Goal: Task Accomplishment & Management: Manage account settings

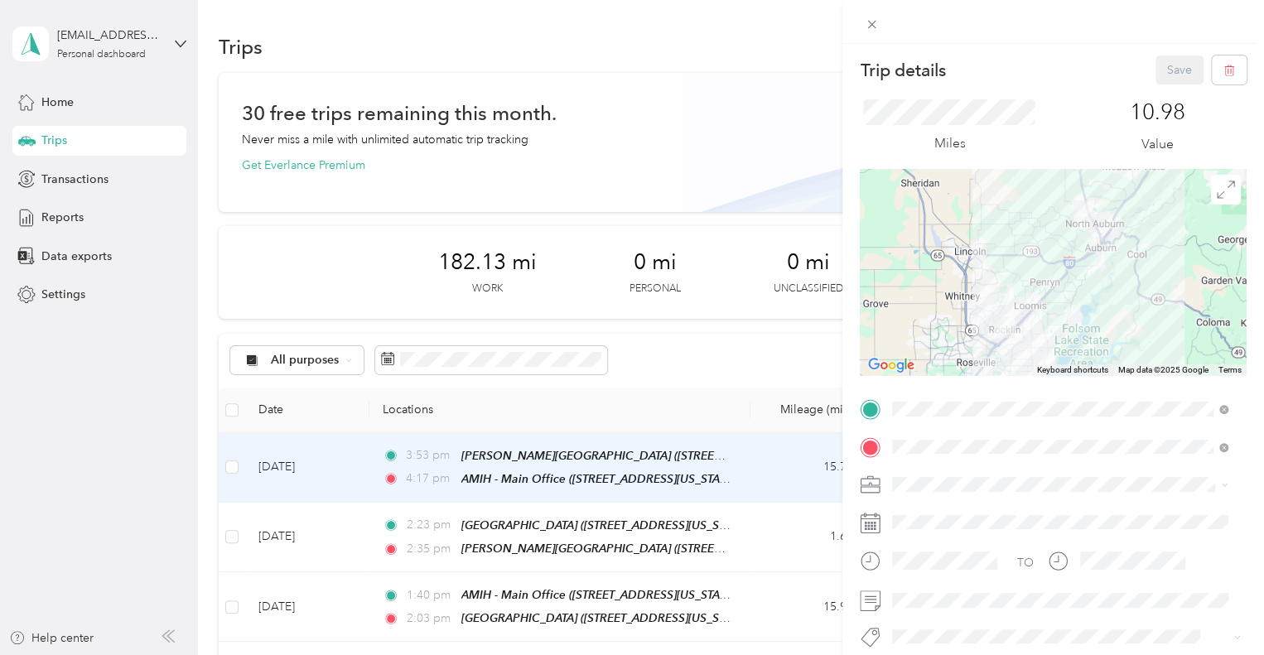
scroll to position [166, 0]
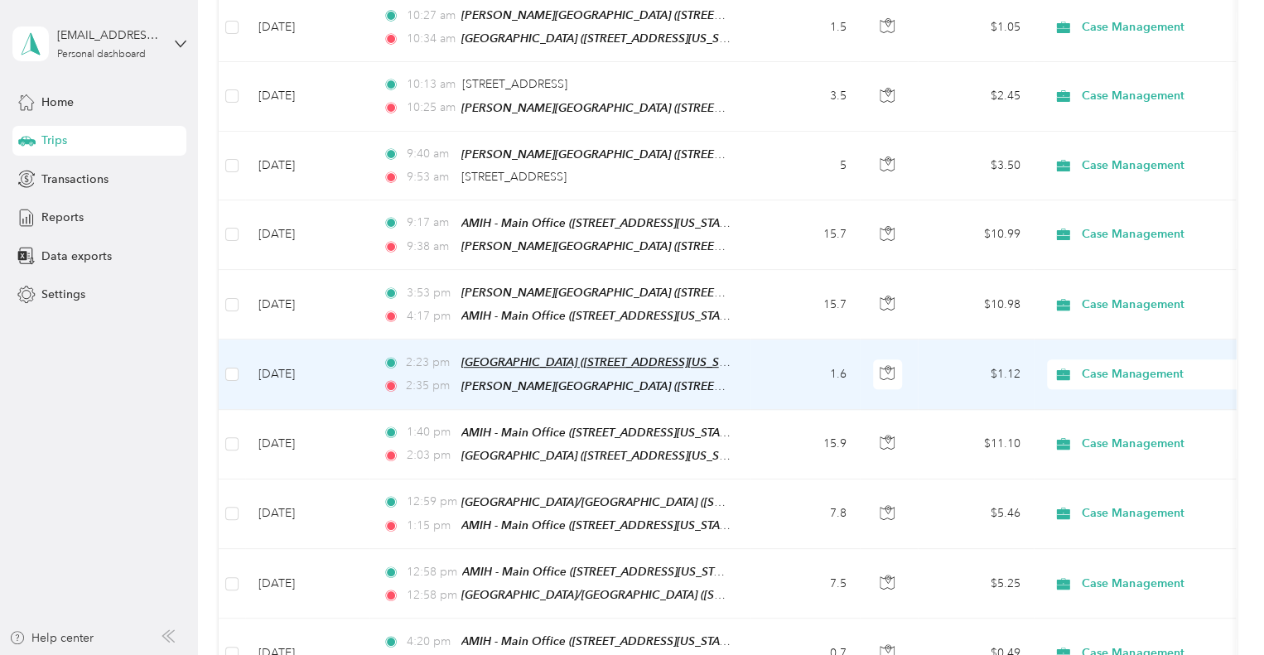
scroll to position [497, 0]
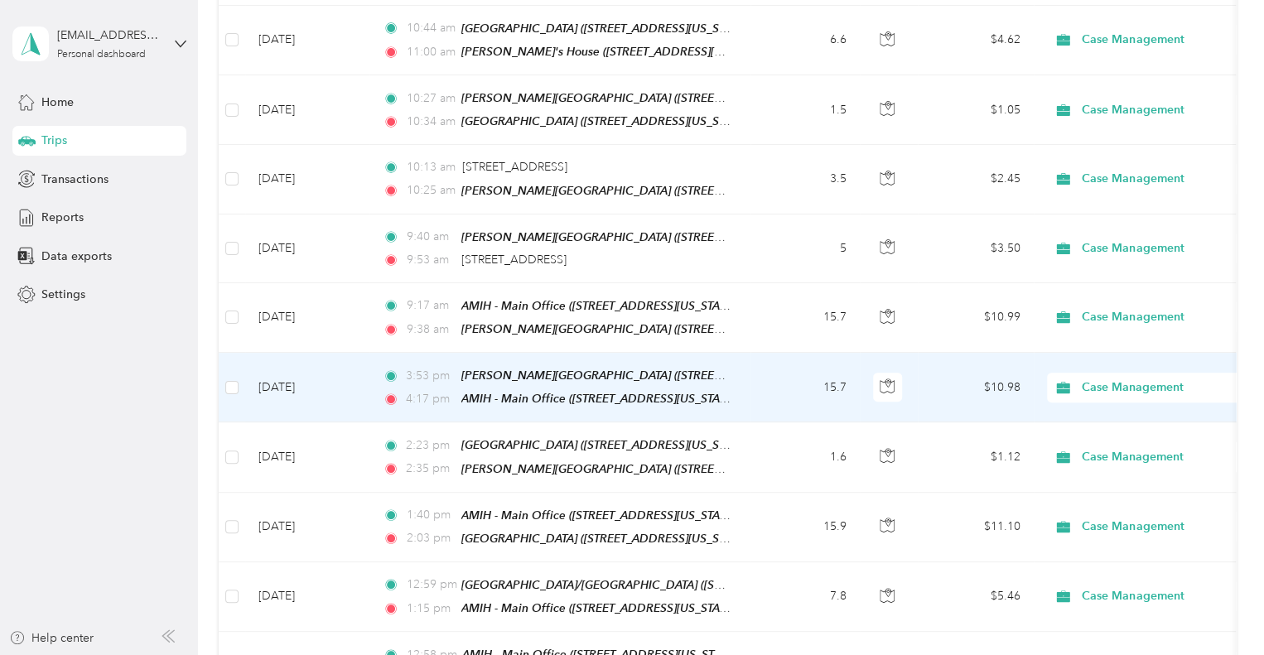
click at [338, 365] on td "[DATE]" at bounding box center [307, 388] width 124 height 70
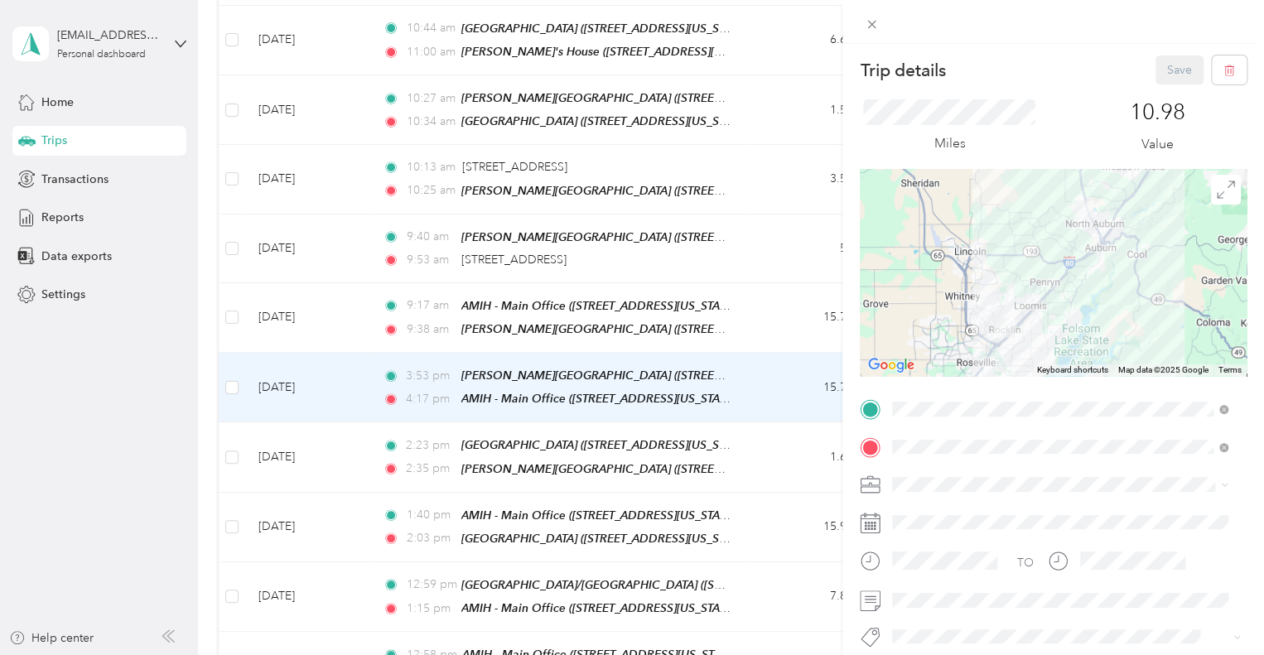
click at [344, 306] on div "Trip details Save This trip cannot be edited because it is either under review,…" at bounding box center [632, 327] width 1264 height 655
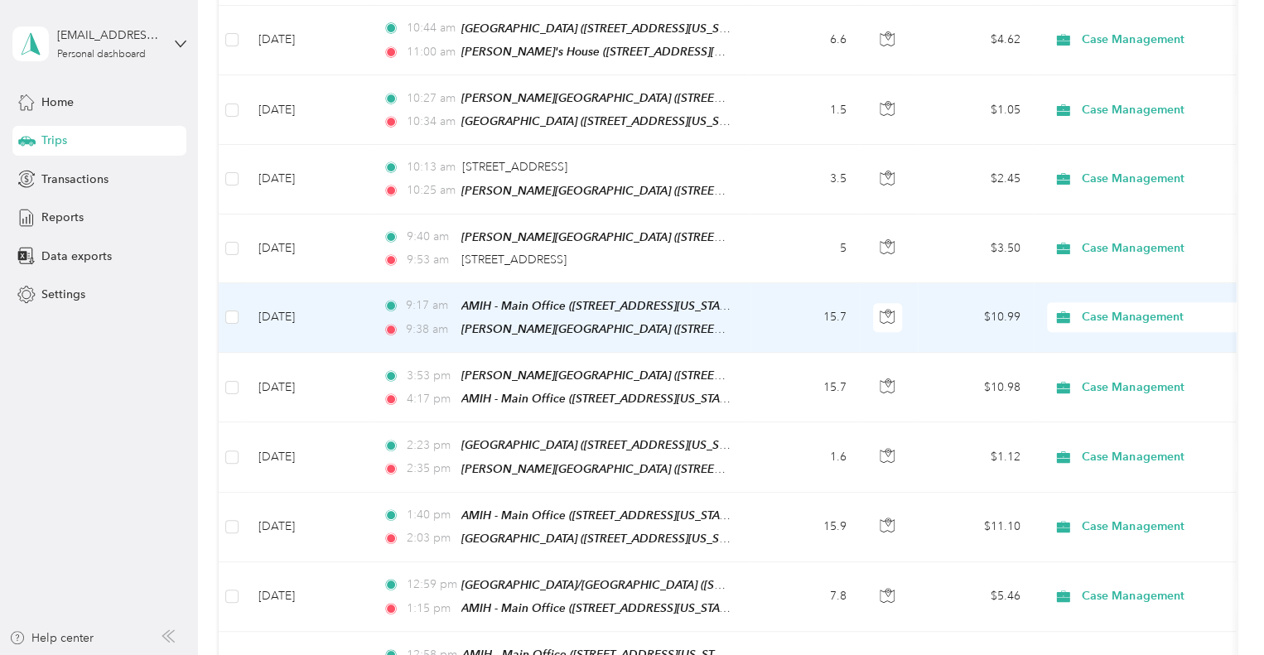
click at [348, 298] on td "Sep 30, 2025" at bounding box center [307, 318] width 124 height 70
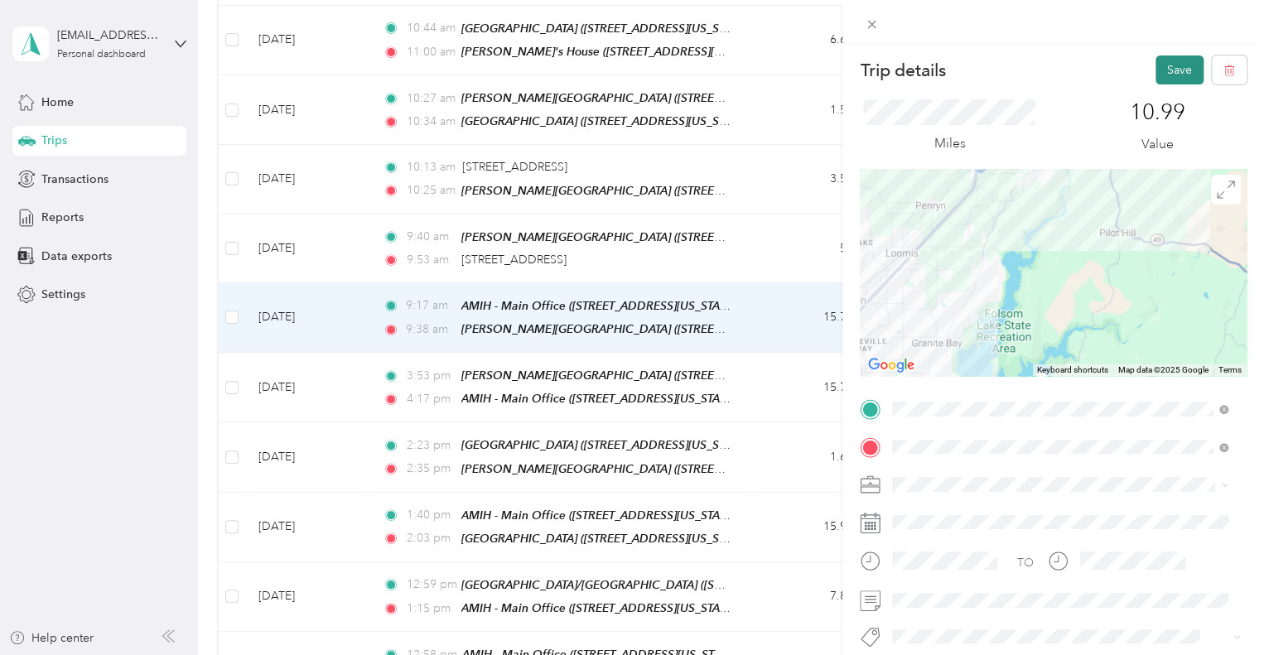
click at [1160, 73] on button "Save" at bounding box center [1180, 70] width 48 height 29
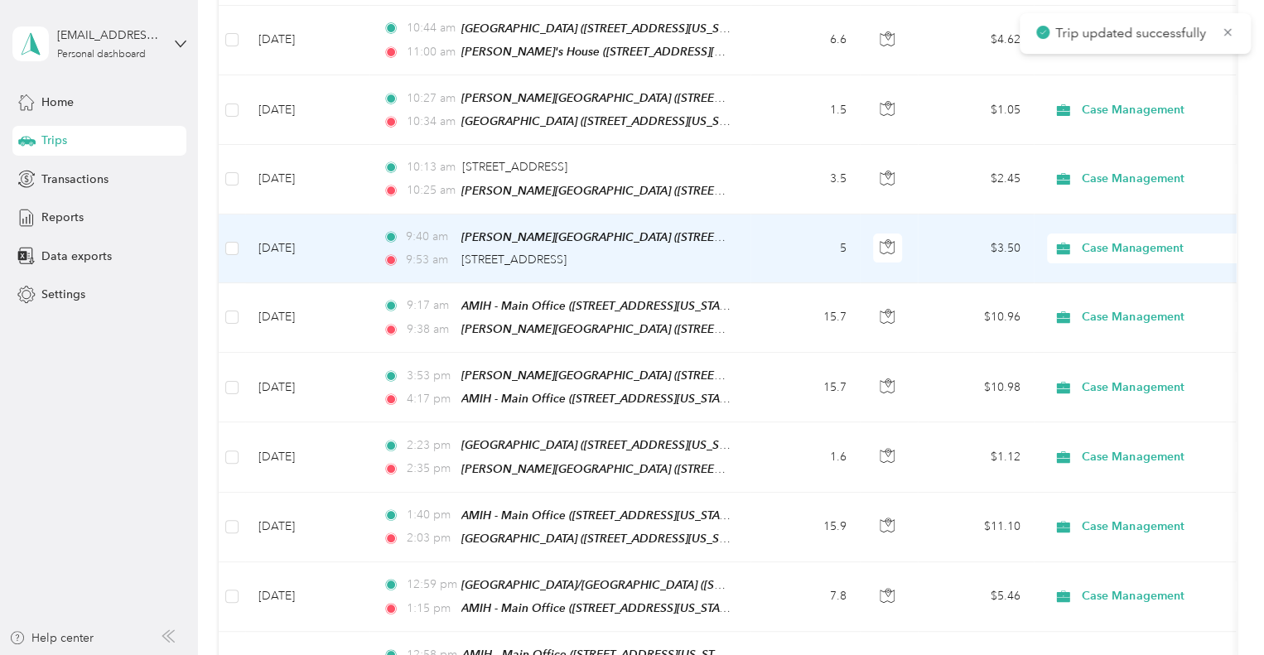
click at [313, 248] on td "Sep 30, 2025" at bounding box center [307, 249] width 124 height 69
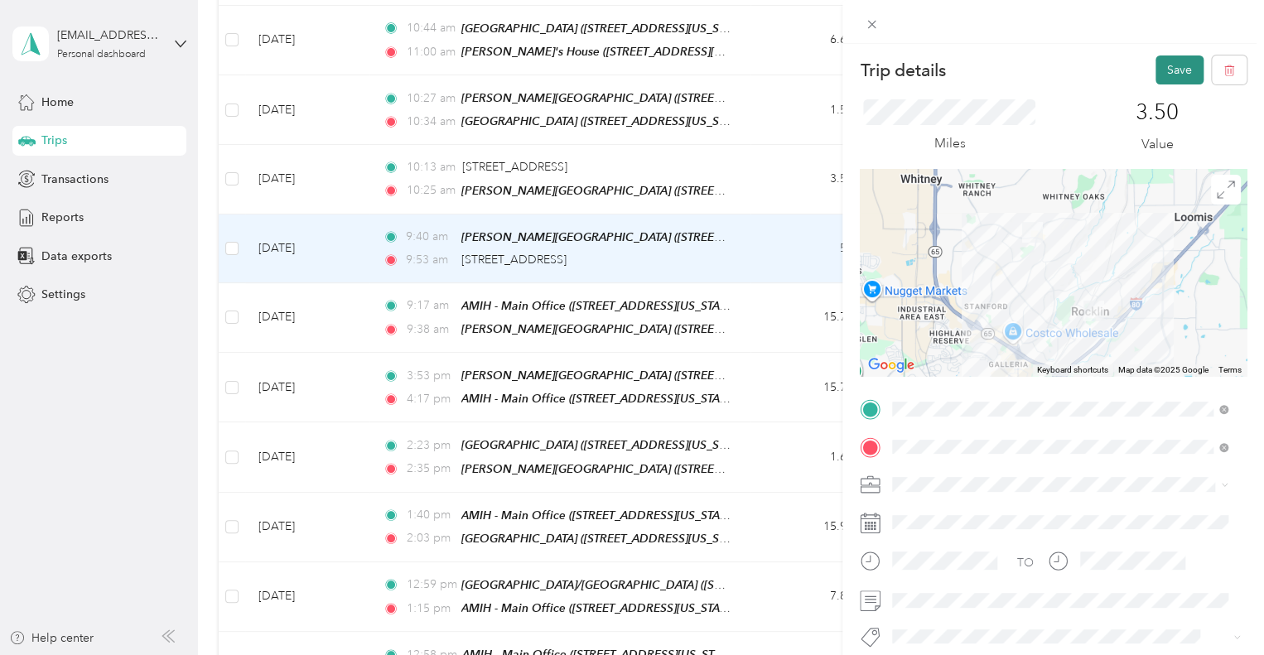
click at [1156, 62] on button "Save" at bounding box center [1180, 70] width 48 height 29
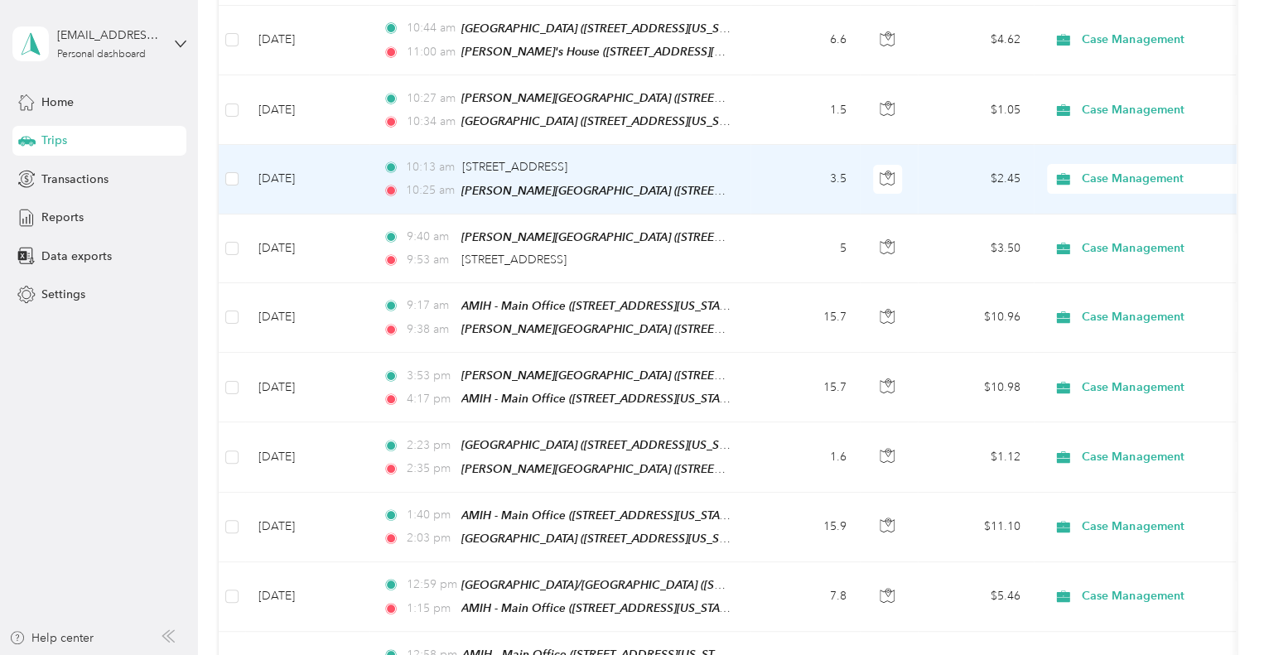
click at [364, 162] on td "Sep 30, 2025" at bounding box center [307, 179] width 124 height 69
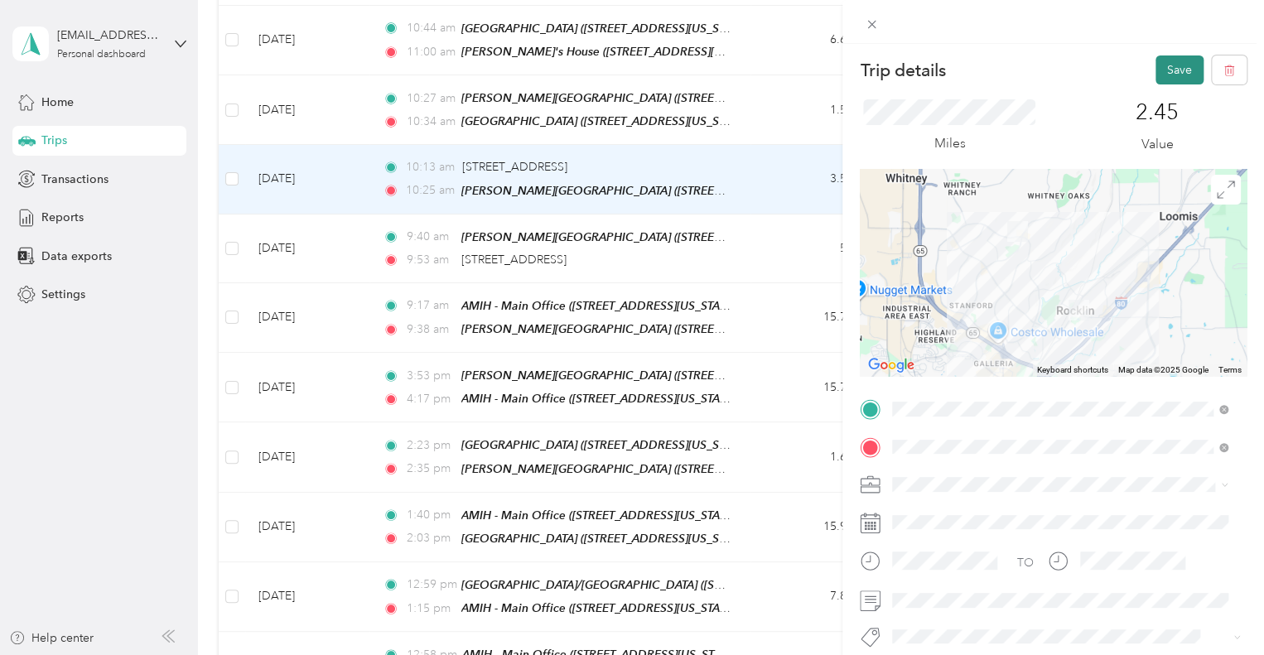
click at [1167, 72] on button "Save" at bounding box center [1180, 70] width 48 height 29
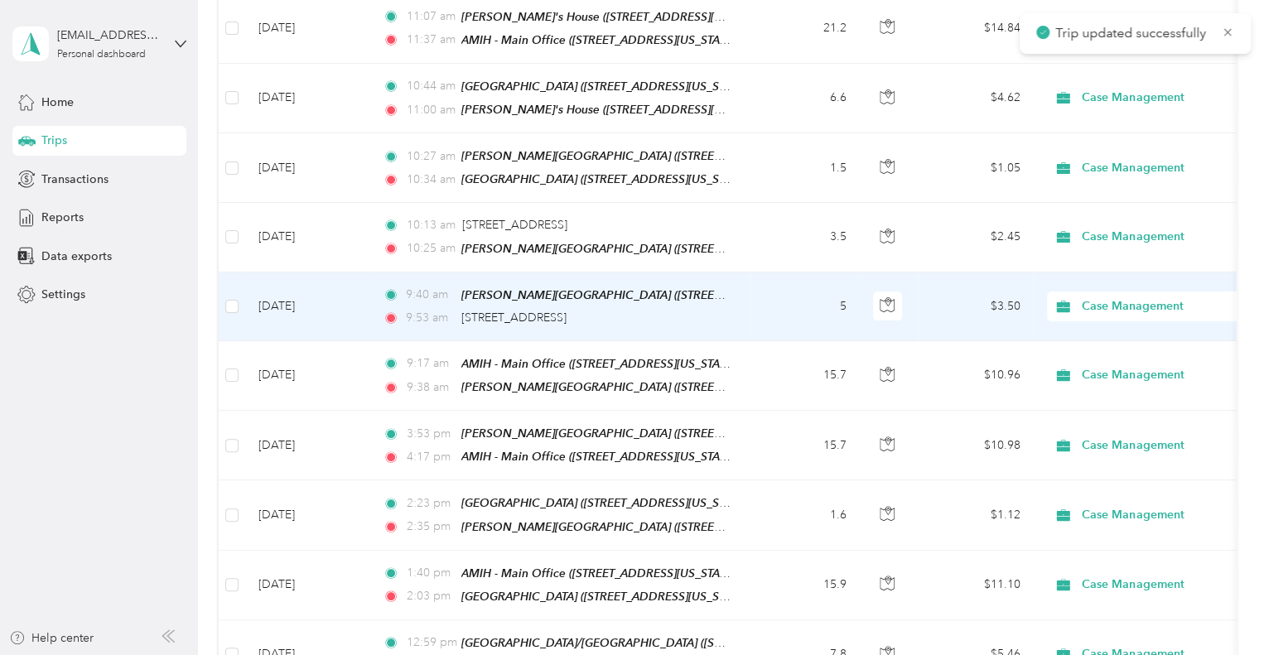
scroll to position [331, 0]
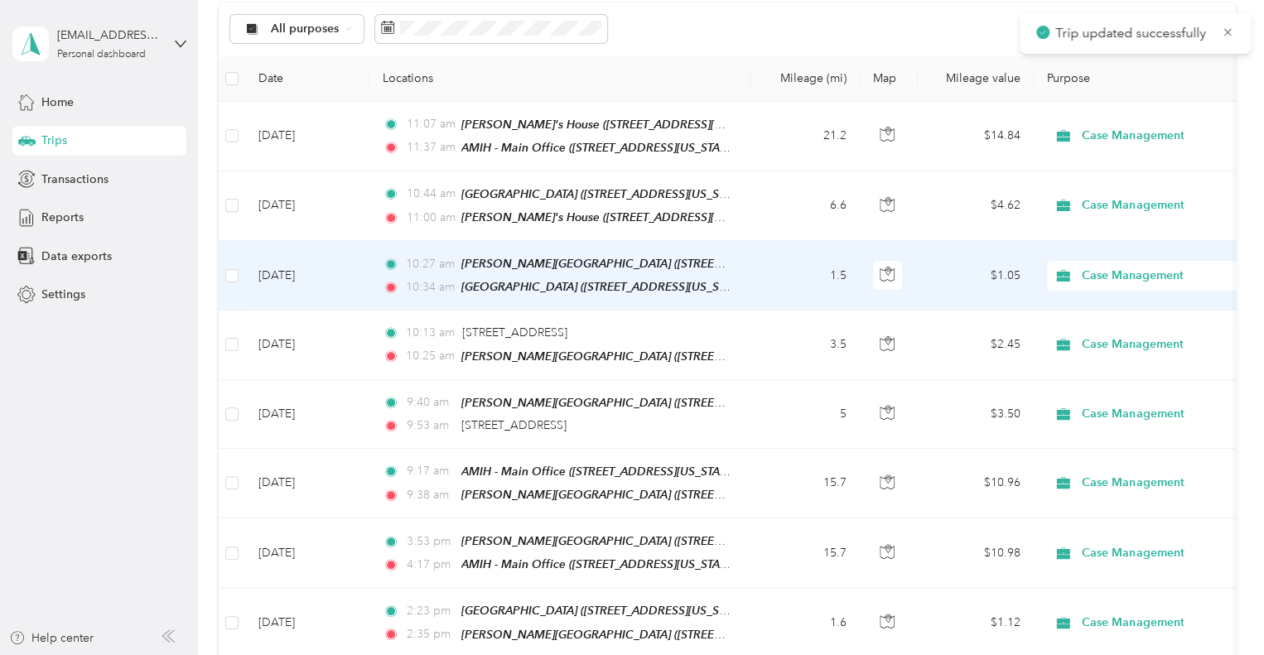
click at [314, 277] on td "Sep 30, 2025" at bounding box center [307, 276] width 124 height 70
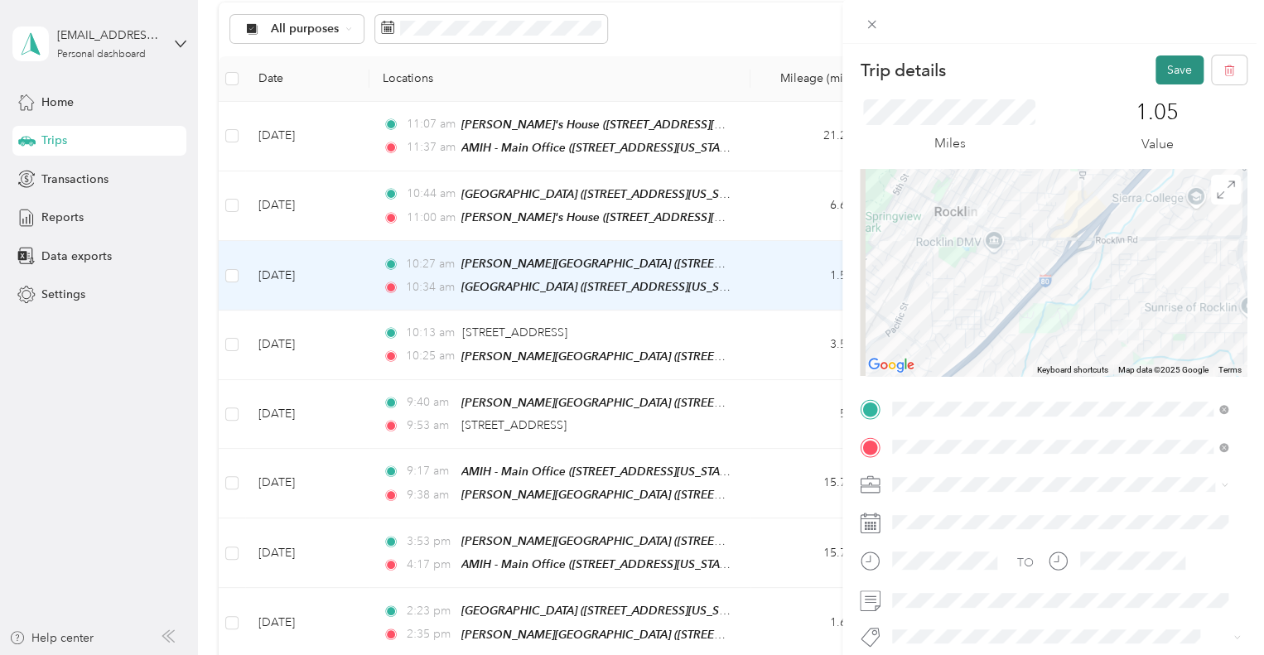
click at [1166, 70] on button "Save" at bounding box center [1180, 70] width 48 height 29
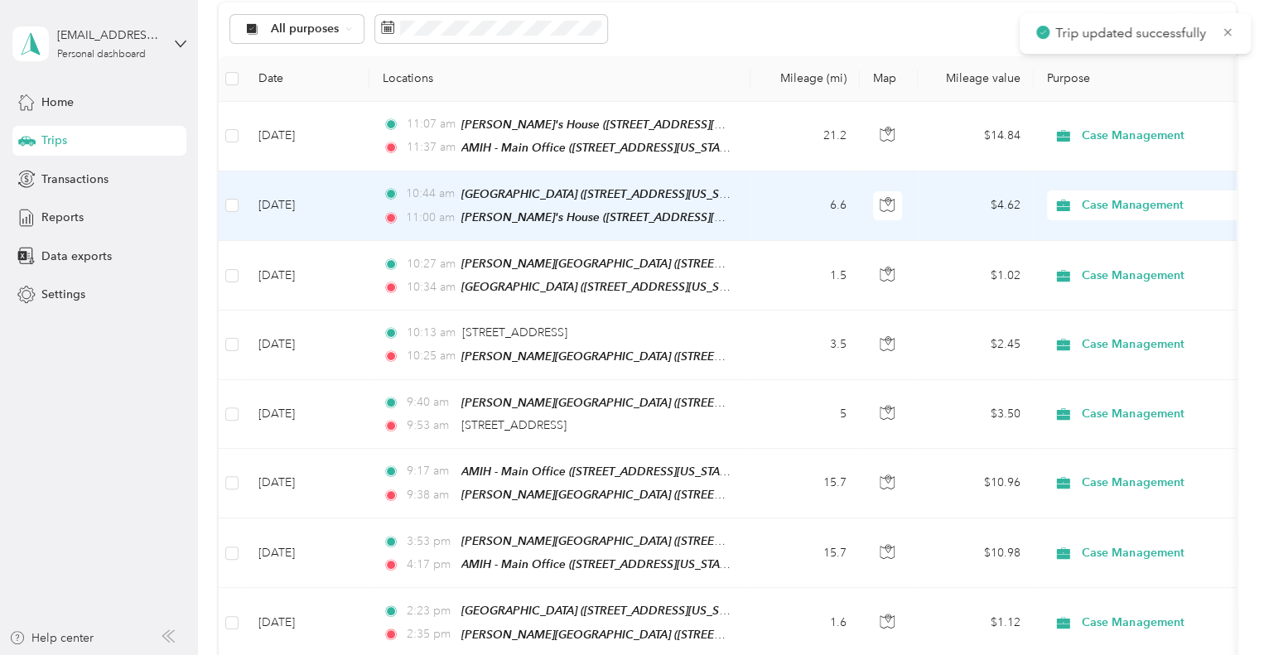
click at [355, 199] on td "Sep 30, 2025" at bounding box center [307, 207] width 124 height 70
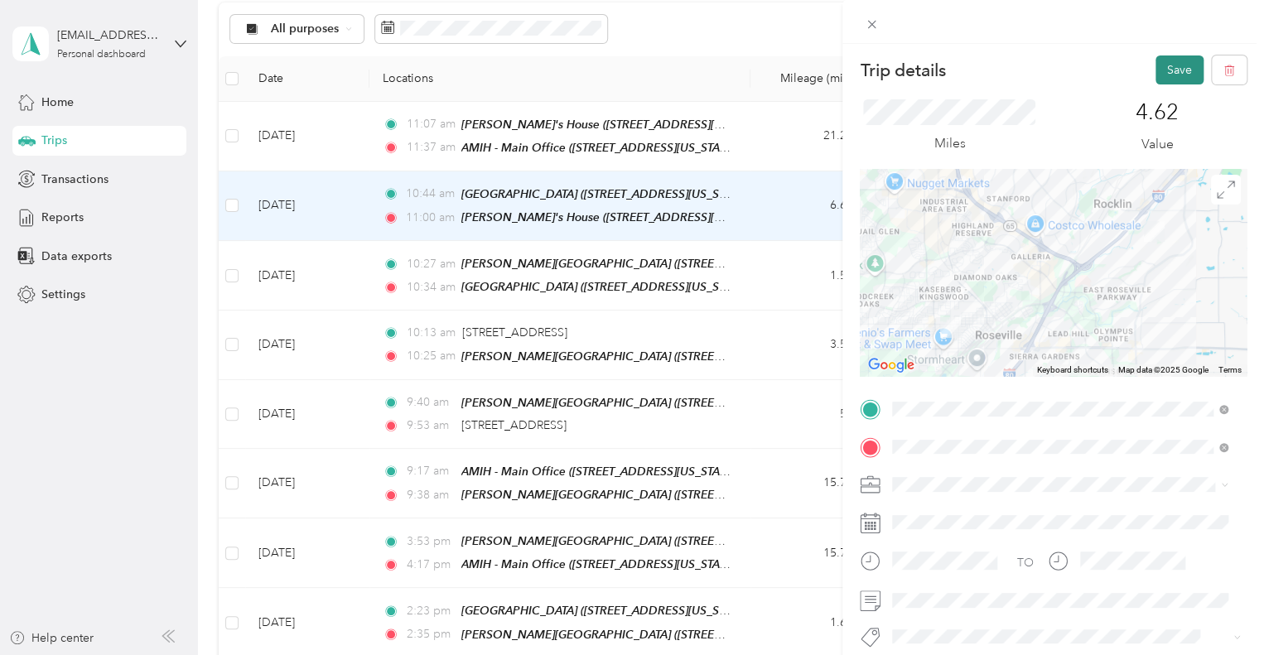
click at [1156, 66] on button "Save" at bounding box center [1180, 70] width 48 height 29
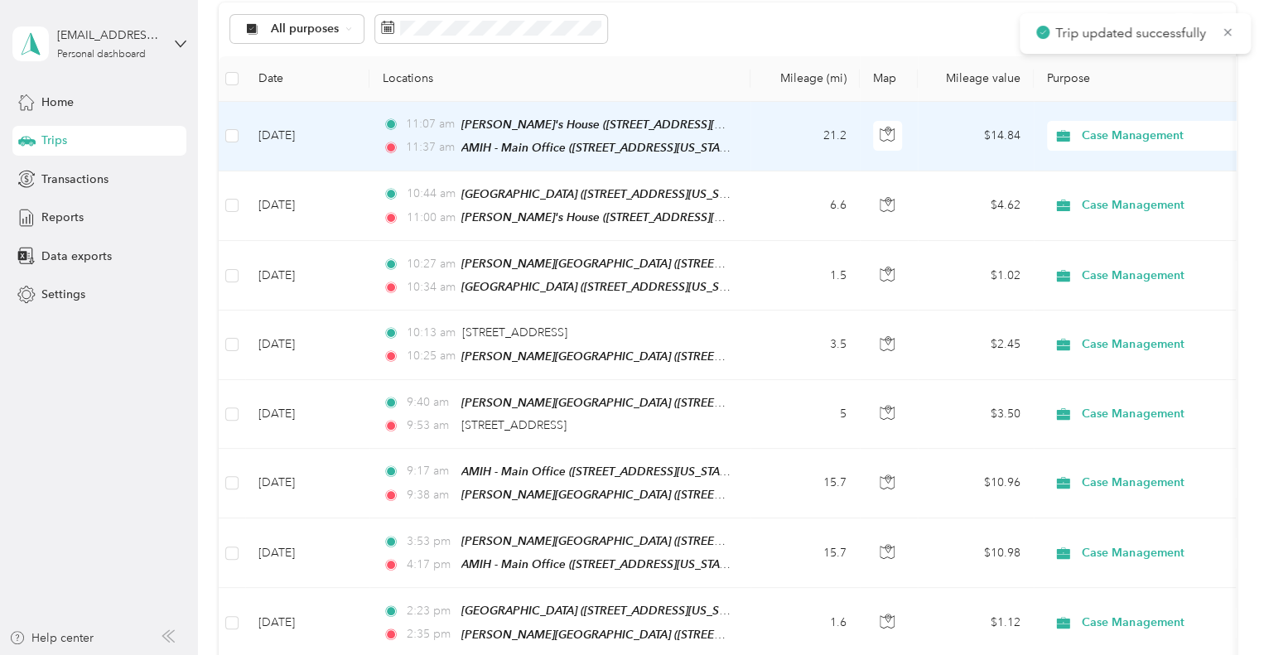
click at [331, 124] on td "Sep 30, 2025" at bounding box center [307, 137] width 124 height 70
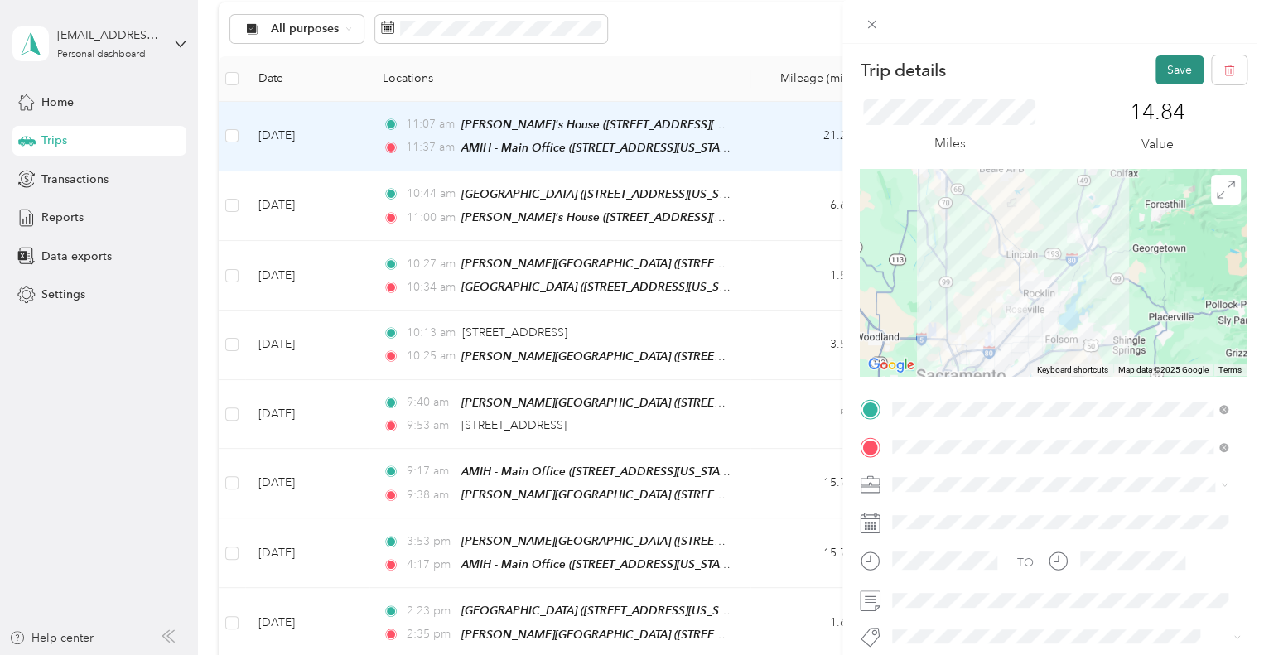
click at [1163, 65] on button "Save" at bounding box center [1180, 70] width 48 height 29
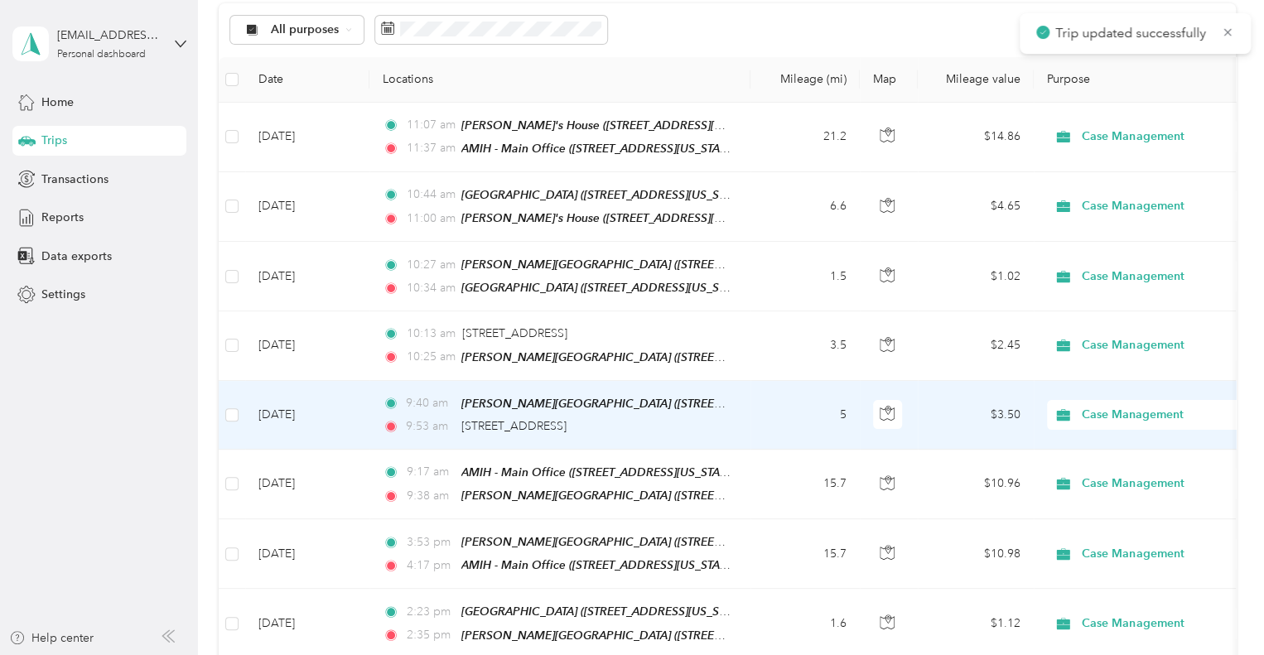
scroll to position [331, 0]
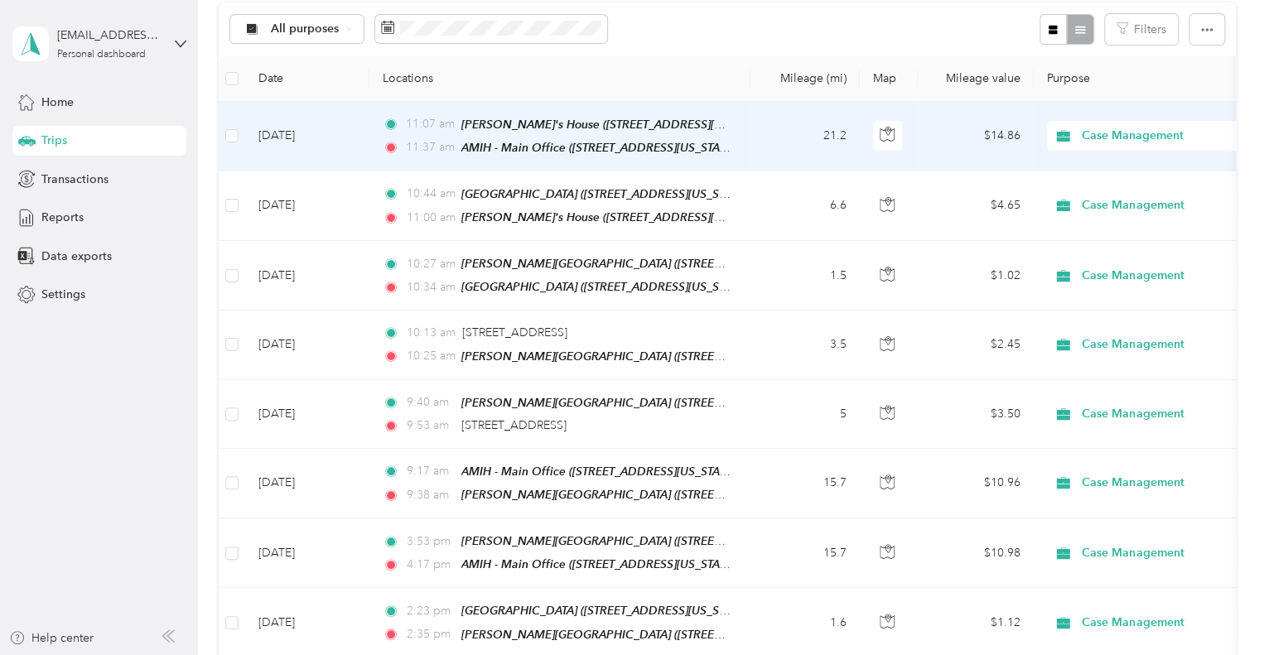
click at [355, 143] on td "Sep 30, 2025" at bounding box center [307, 137] width 124 height 70
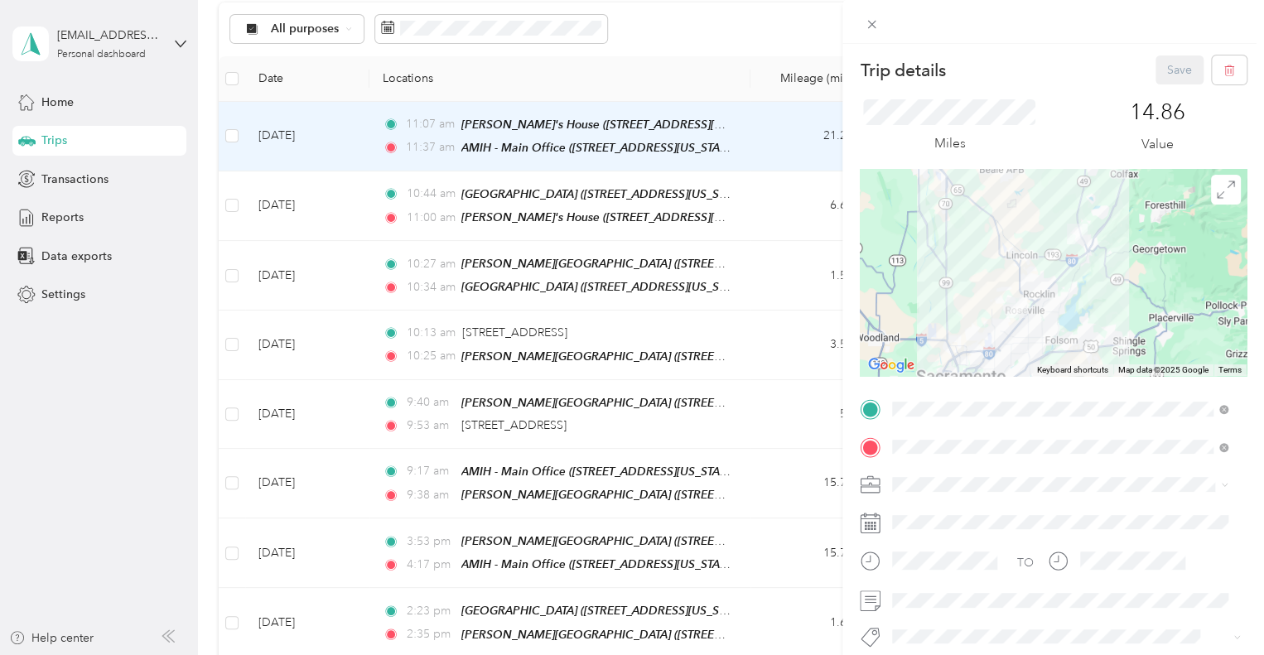
click at [357, 191] on div "Trip details Save This trip cannot be edited because it is either under review,…" at bounding box center [632, 327] width 1264 height 655
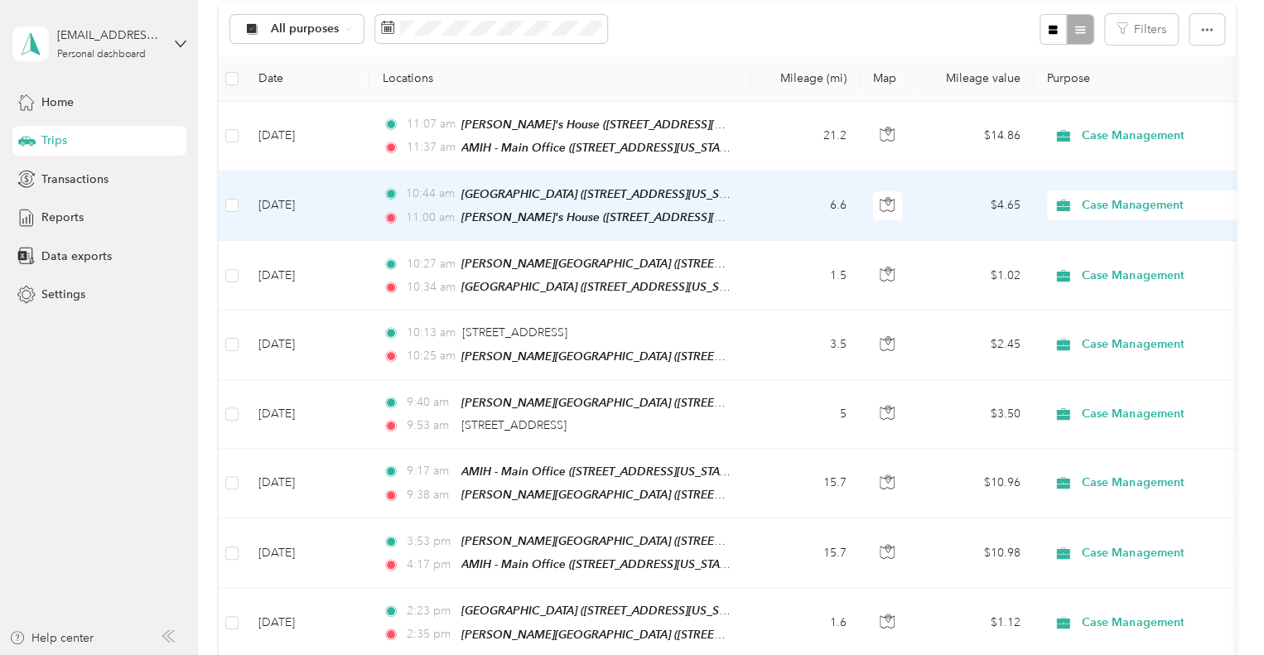
click at [356, 192] on td "Sep 30, 2025" at bounding box center [307, 207] width 124 height 70
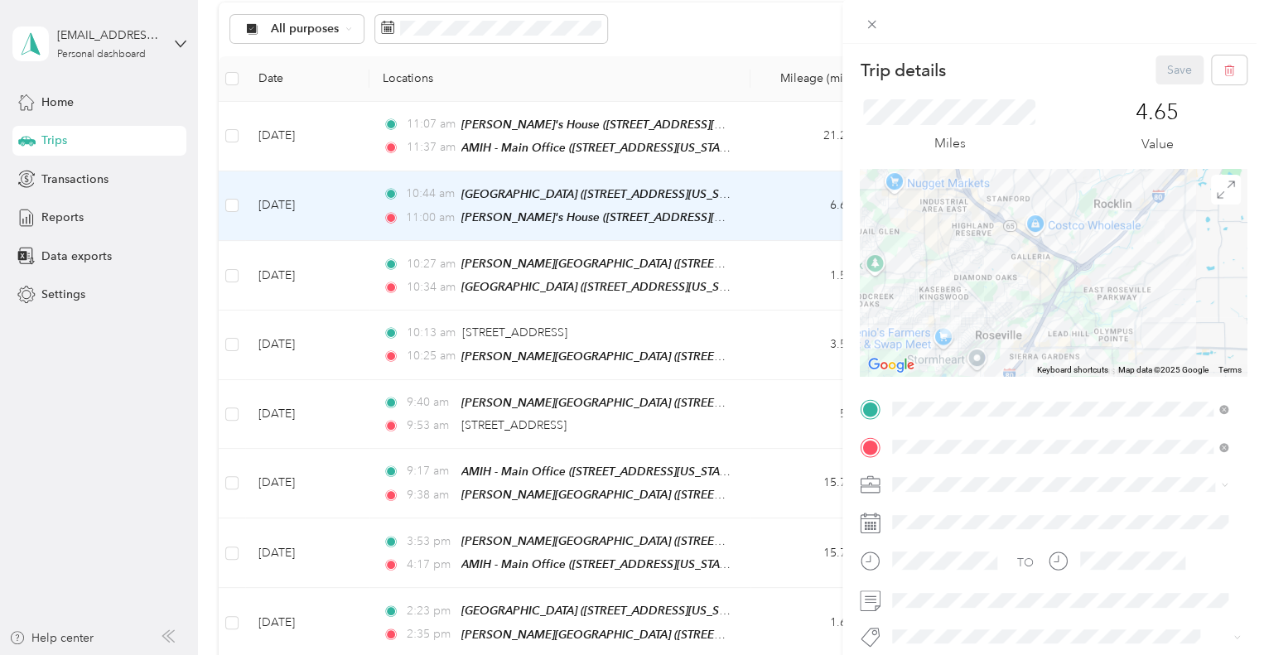
click at [620, 82] on div "Trip details Save This trip cannot be edited because it is either under review,…" at bounding box center [632, 327] width 1264 height 655
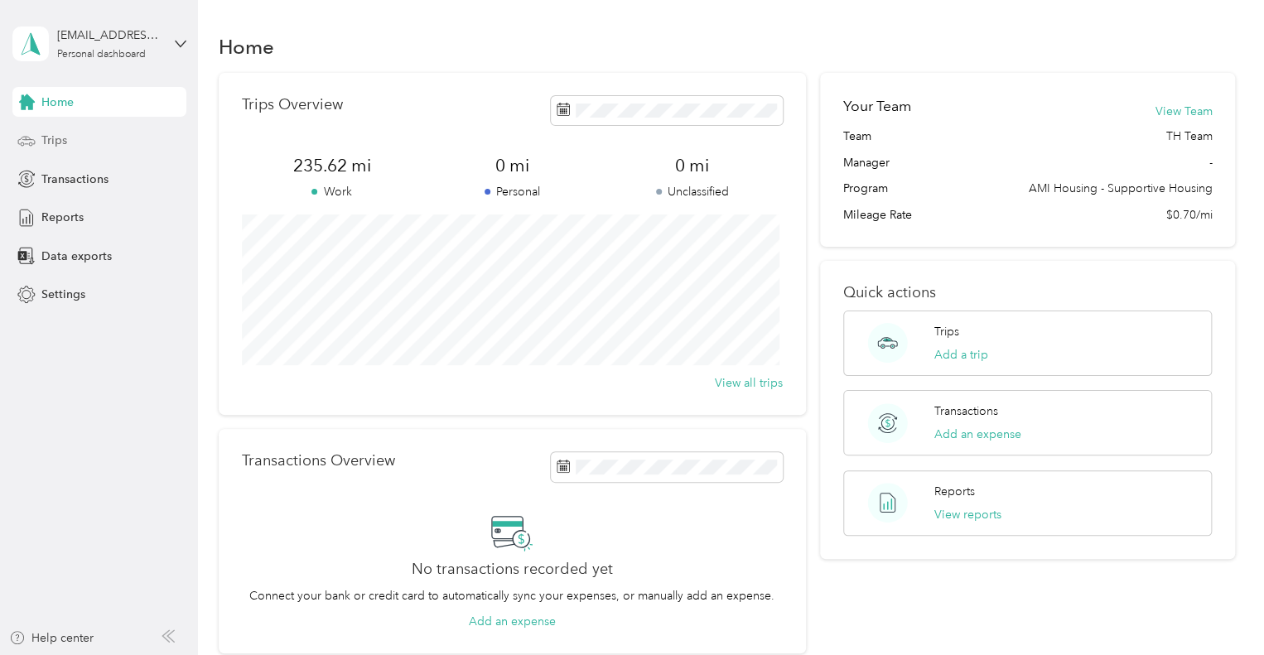
click at [50, 143] on span "Trips" at bounding box center [54, 140] width 26 height 17
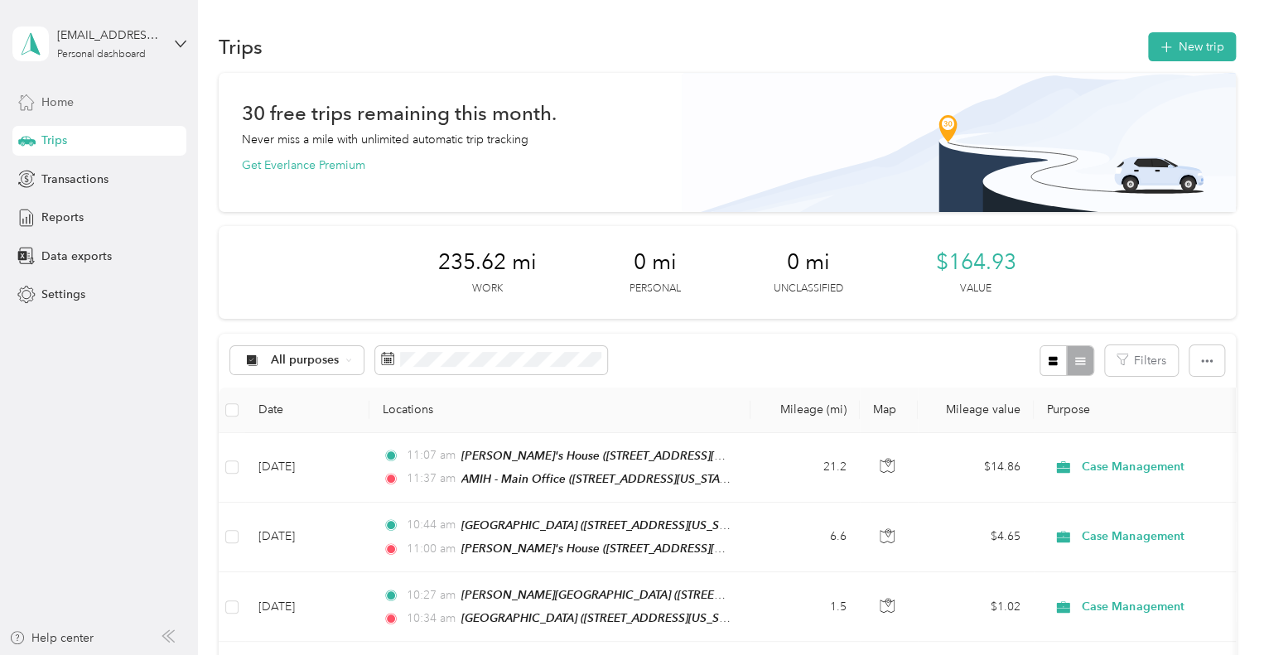
click at [59, 104] on span "Home" at bounding box center [57, 102] width 32 height 17
